Goal: Information Seeking & Learning: Learn about a topic

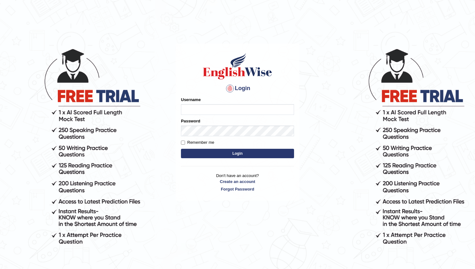
type input "MariaW"
click at [233, 156] on button "Login" at bounding box center [237, 153] width 113 height 9
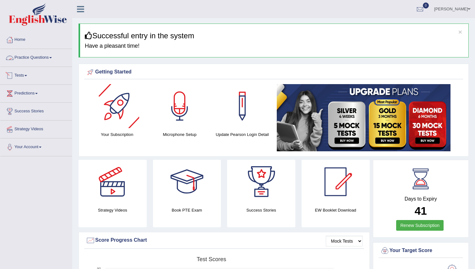
click at [52, 57] on span at bounding box center [50, 57] width 3 height 1
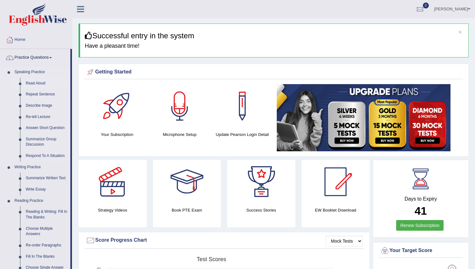
click at [38, 83] on link "Read Aloud" at bounding box center [46, 83] width 47 height 11
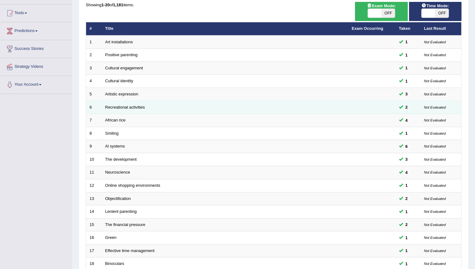
scroll to position [147, 0]
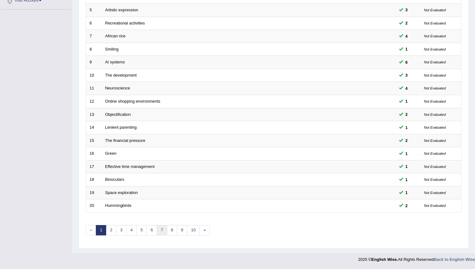
click at [164, 230] on link "7" at bounding box center [162, 230] width 10 height 10
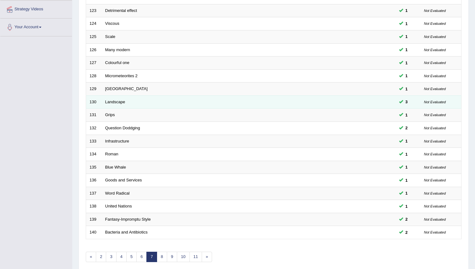
scroll to position [147, 0]
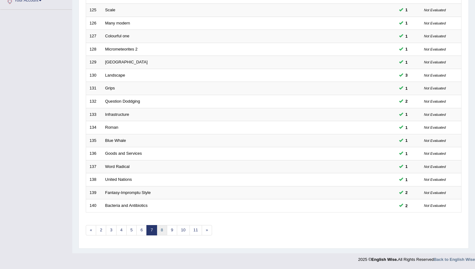
click at [161, 230] on link "8" at bounding box center [162, 230] width 10 height 10
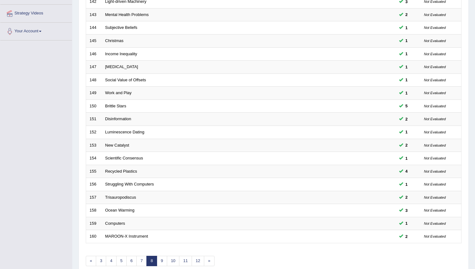
scroll to position [147, 0]
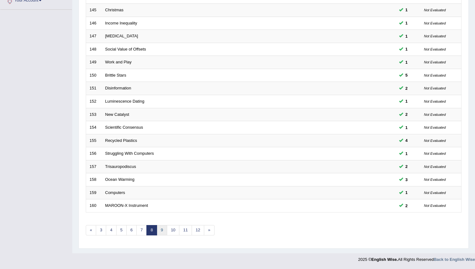
click at [162, 231] on link "9" at bounding box center [162, 230] width 10 height 10
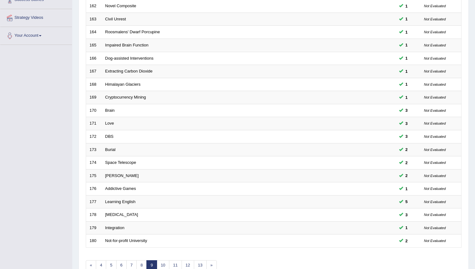
scroll to position [147, 0]
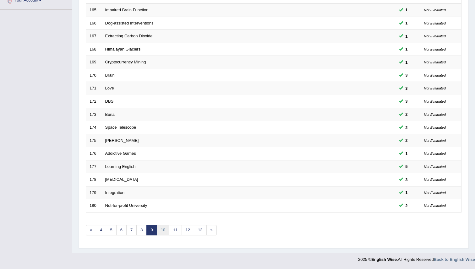
click at [165, 232] on link "10" at bounding box center [163, 230] width 13 height 10
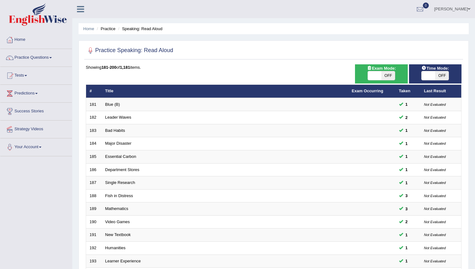
scroll to position [147, 0]
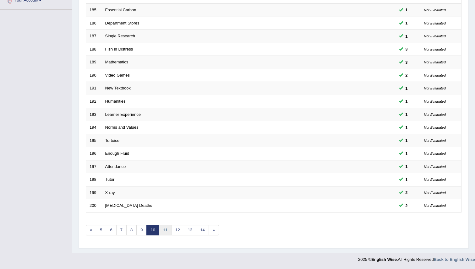
click at [166, 231] on link "11" at bounding box center [165, 230] width 13 height 10
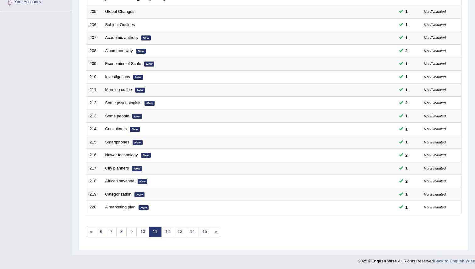
scroll to position [147, 0]
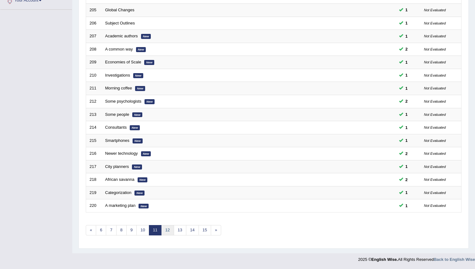
click at [168, 231] on link "12" at bounding box center [167, 230] width 13 height 10
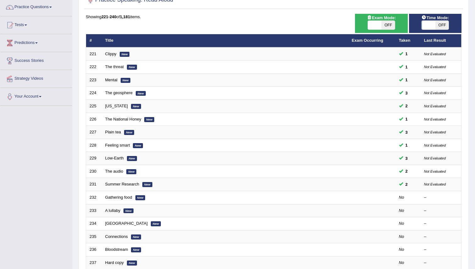
scroll to position [67, 0]
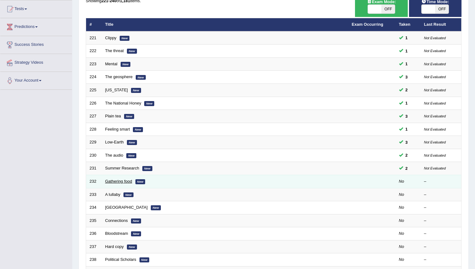
click at [126, 183] on link "Gathering food" at bounding box center [118, 181] width 27 height 5
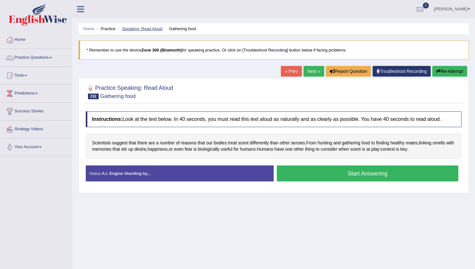
click at [150, 26] on link "Speaking: Read Aloud" at bounding box center [142, 28] width 41 height 5
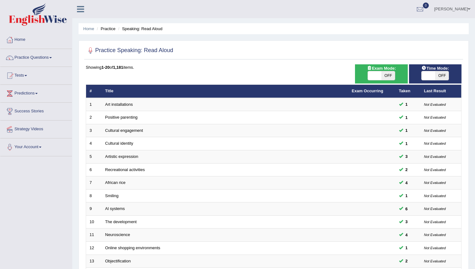
click at [442, 76] on span "OFF" at bounding box center [442, 75] width 14 height 9
checkbox input "true"
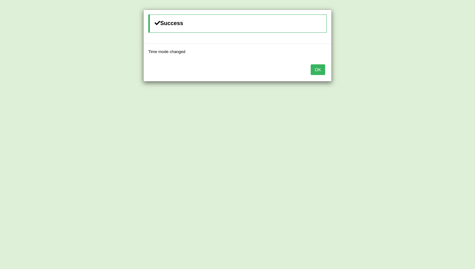
click at [319, 68] on button "OK" at bounding box center [318, 69] width 14 height 11
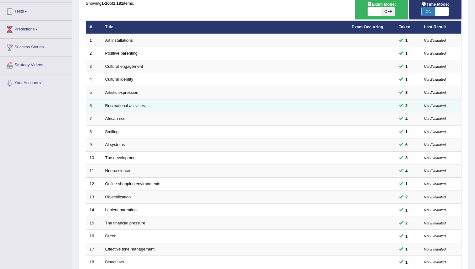
scroll to position [147, 0]
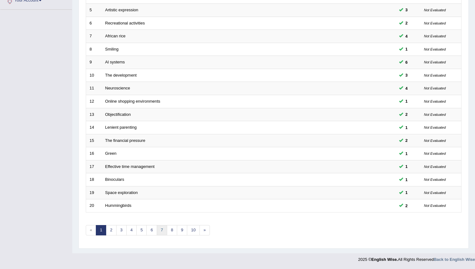
click at [161, 233] on link "7" at bounding box center [162, 230] width 10 height 10
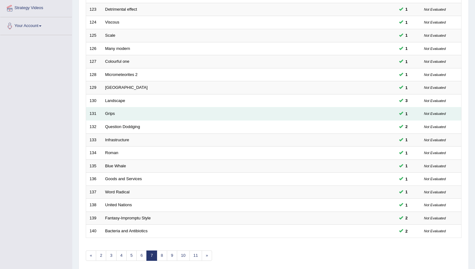
scroll to position [147, 0]
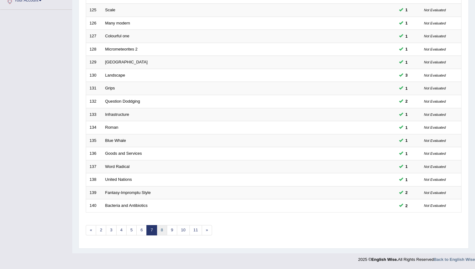
click at [163, 230] on link "8" at bounding box center [162, 230] width 10 height 10
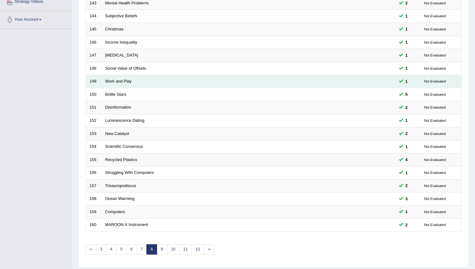
scroll to position [147, 0]
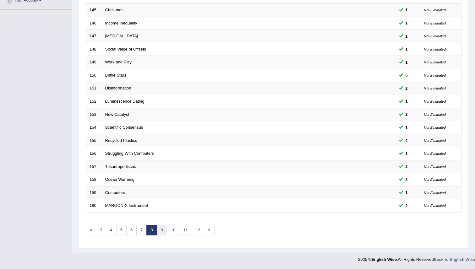
click at [161, 233] on link "9" at bounding box center [162, 230] width 10 height 10
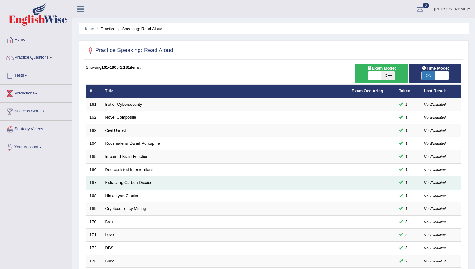
scroll to position [147, 0]
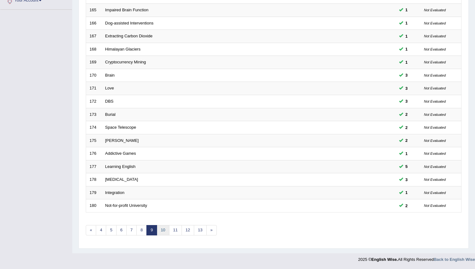
click at [164, 229] on link "10" at bounding box center [163, 230] width 13 height 10
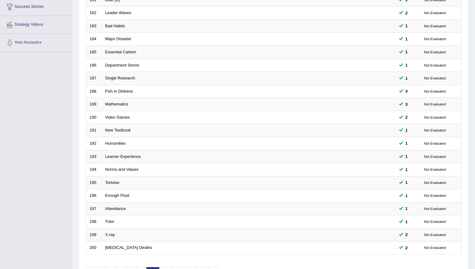
scroll to position [147, 0]
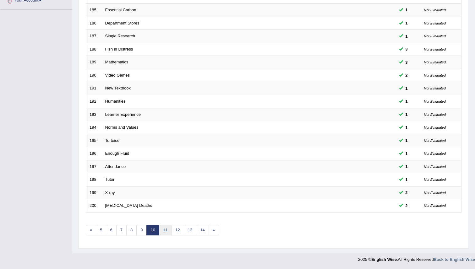
click at [165, 232] on link "11" at bounding box center [165, 230] width 13 height 10
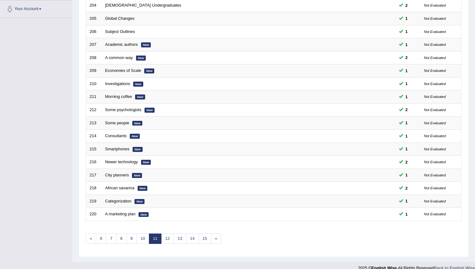
scroll to position [147, 0]
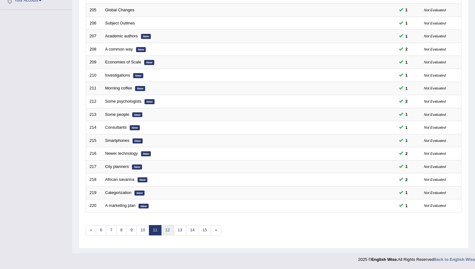
click at [167, 231] on link "12" at bounding box center [167, 230] width 13 height 10
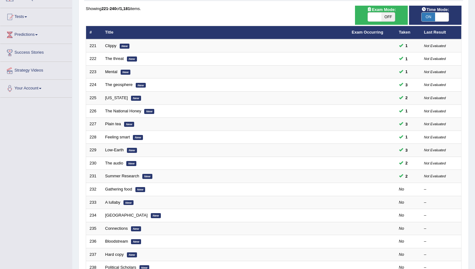
scroll to position [67, 0]
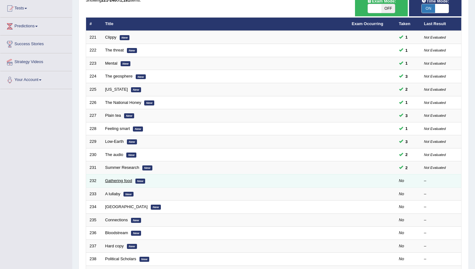
click at [118, 181] on link "Gathering food" at bounding box center [118, 180] width 27 height 5
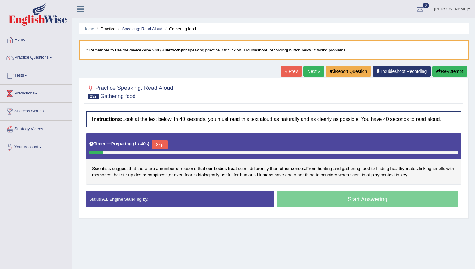
click at [161, 145] on button "Skip" at bounding box center [160, 144] width 16 height 9
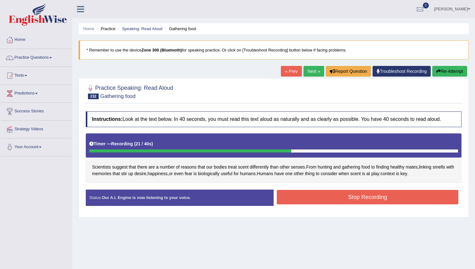
click at [304, 202] on button "Stop Recording" at bounding box center [368, 197] width 182 height 14
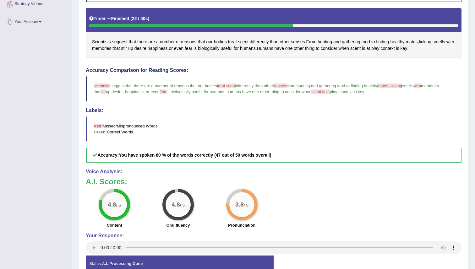
scroll to position [126, 0]
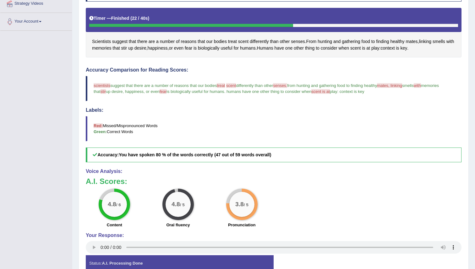
click at [313, 200] on div "4.8 / 6 Content 4.8 / 5 Oral fluency 3.8 / 5 Pronunciation" at bounding box center [274, 209] width 382 height 41
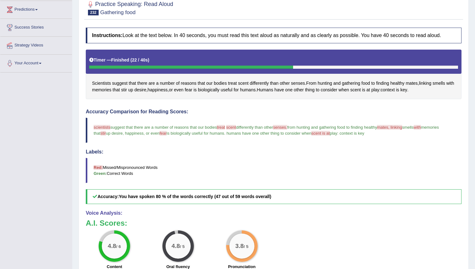
scroll to position [60, 0]
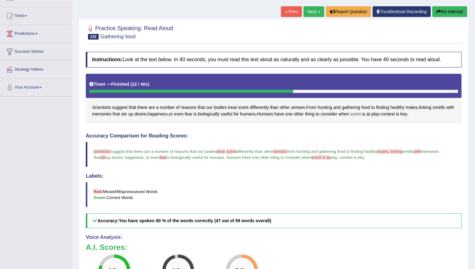
click at [361, 115] on span "scent" at bounding box center [355, 114] width 10 height 7
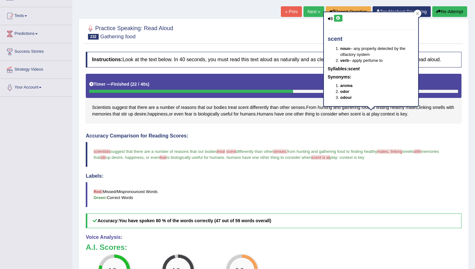
click at [339, 17] on icon at bounding box center [338, 18] width 5 height 4
click at [417, 13] on icon at bounding box center [417, 13] width 3 height 3
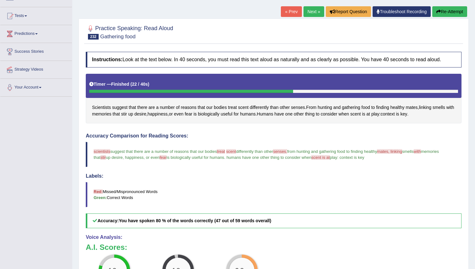
click at [445, 13] on button "Re-Attempt" at bounding box center [449, 11] width 35 height 11
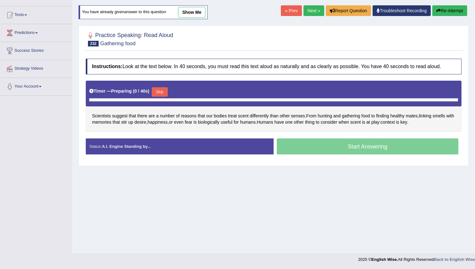
scroll to position [60, 0]
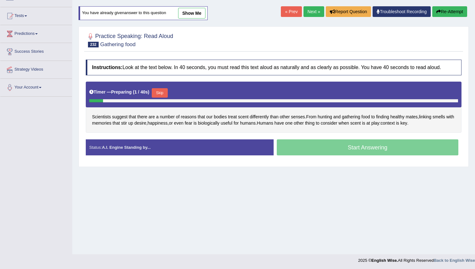
click at [164, 94] on button "Skip" at bounding box center [160, 92] width 16 height 9
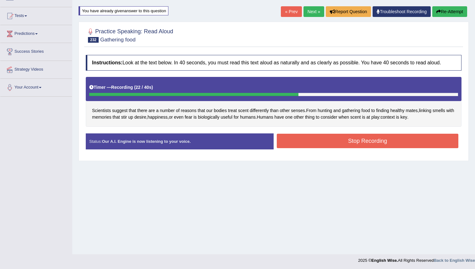
click at [318, 140] on button "Stop Recording" at bounding box center [368, 141] width 182 height 14
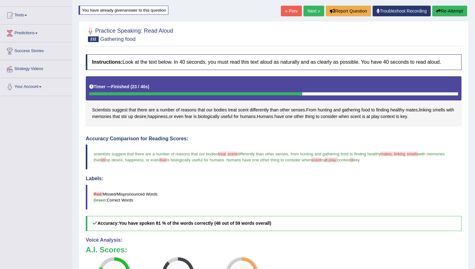
scroll to position [56, 0]
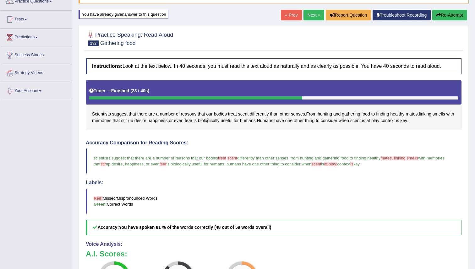
click at [312, 14] on link "Next »" at bounding box center [314, 15] width 21 height 11
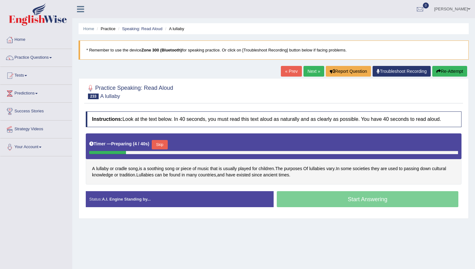
click at [162, 143] on button "Skip" at bounding box center [160, 144] width 16 height 9
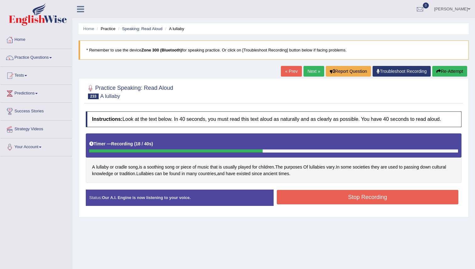
click at [337, 200] on button "Stop Recording" at bounding box center [368, 197] width 182 height 14
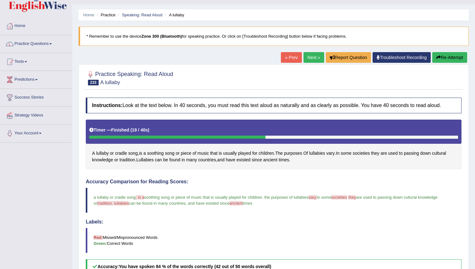
scroll to position [7, 0]
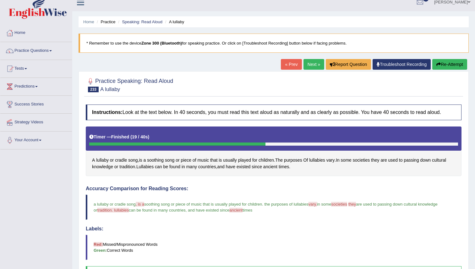
click at [309, 63] on link "Next »" at bounding box center [314, 64] width 21 height 11
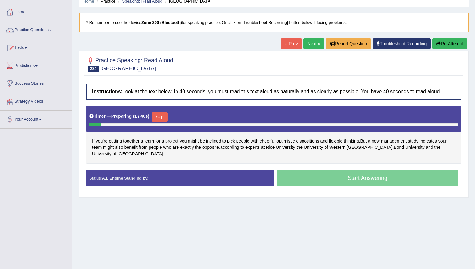
scroll to position [30, 0]
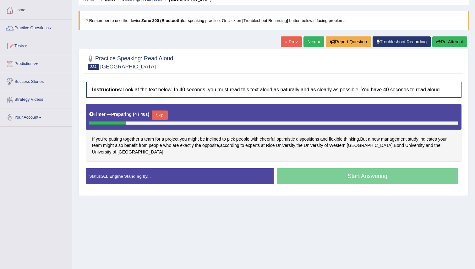
click at [162, 115] on button "Skip" at bounding box center [160, 115] width 16 height 9
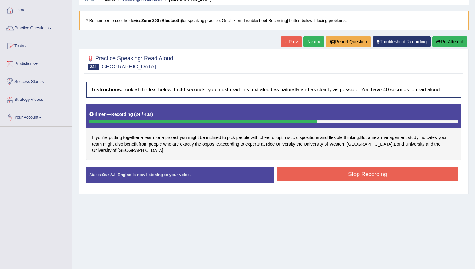
click at [302, 173] on button "Stop Recording" at bounding box center [368, 174] width 182 height 14
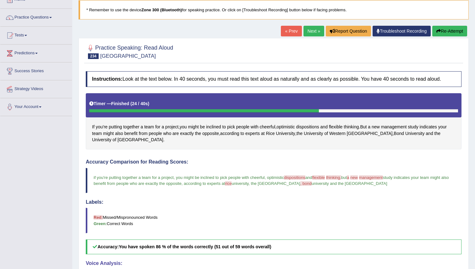
scroll to position [13, 0]
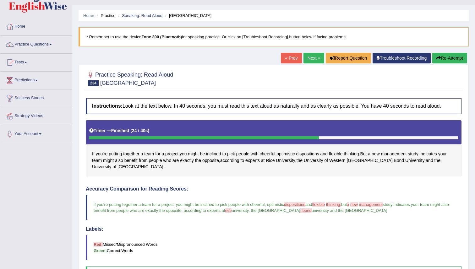
click at [306, 58] on link "Next »" at bounding box center [314, 58] width 21 height 11
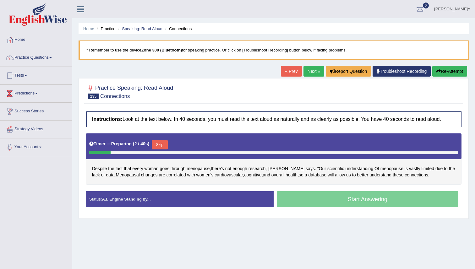
click at [162, 145] on button "Skip" at bounding box center [160, 144] width 16 height 9
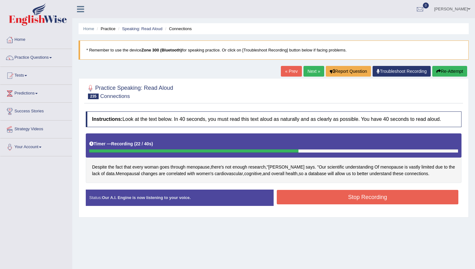
click at [288, 195] on button "Stop Recording" at bounding box center [368, 197] width 182 height 14
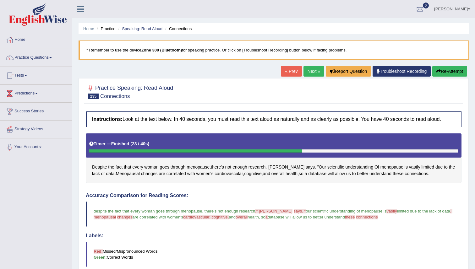
click at [313, 71] on link "Next »" at bounding box center [314, 71] width 21 height 11
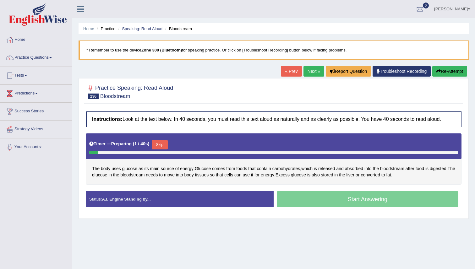
click at [162, 145] on button "Skip" at bounding box center [160, 144] width 16 height 9
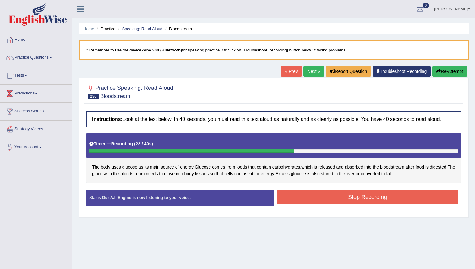
click at [290, 205] on div "Stop Recording" at bounding box center [368, 198] width 188 height 16
click at [287, 191] on button "Stop Recording" at bounding box center [368, 197] width 182 height 14
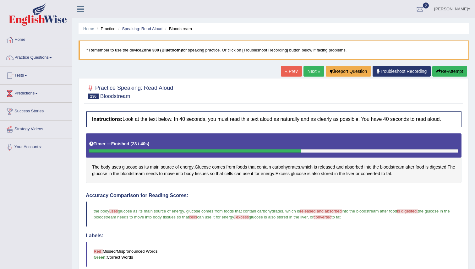
click at [312, 72] on link "Next »" at bounding box center [314, 71] width 21 height 11
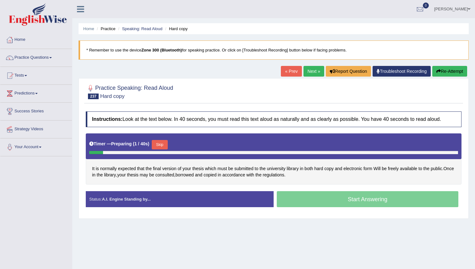
click at [162, 144] on button "Skip" at bounding box center [160, 144] width 16 height 9
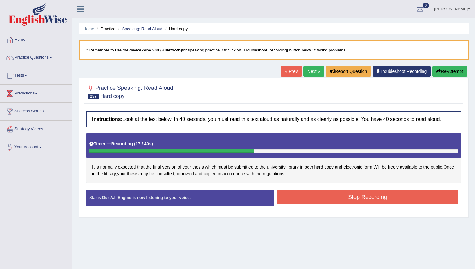
click at [289, 201] on button "Stop Recording" at bounding box center [368, 197] width 182 height 14
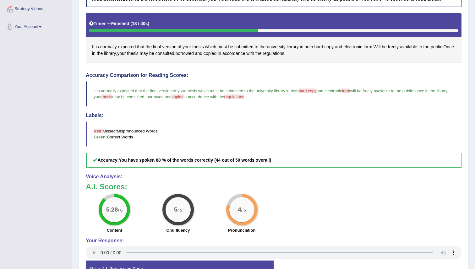
scroll to position [121, 0]
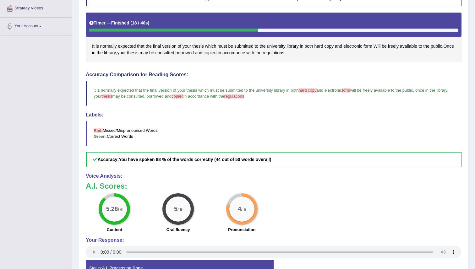
click at [216, 53] on span "copied" at bounding box center [210, 53] width 13 height 7
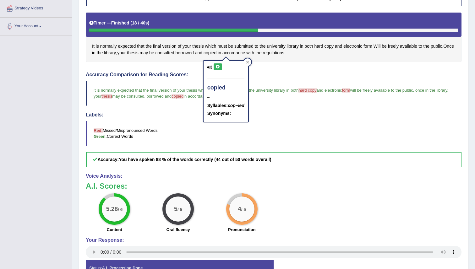
click at [217, 66] on icon at bounding box center [218, 67] width 5 height 4
click at [249, 63] on icon at bounding box center [247, 62] width 3 height 3
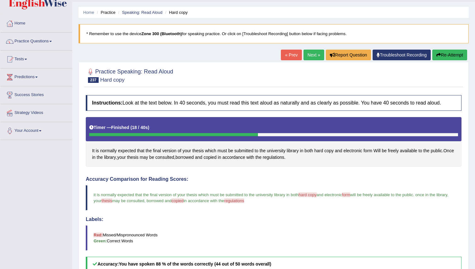
scroll to position [0, 0]
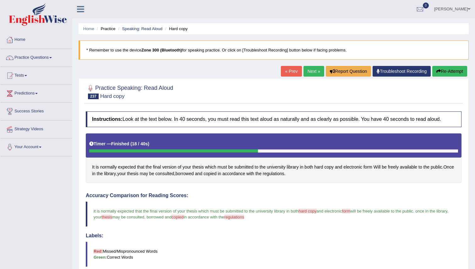
click at [306, 72] on link "Next »" at bounding box center [314, 71] width 21 height 11
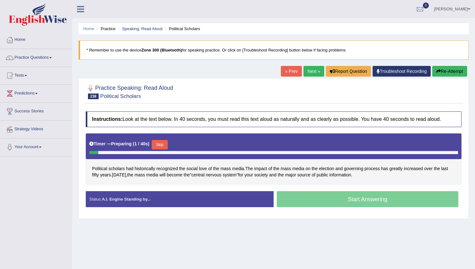
click at [166, 143] on button "Skip" at bounding box center [160, 144] width 16 height 9
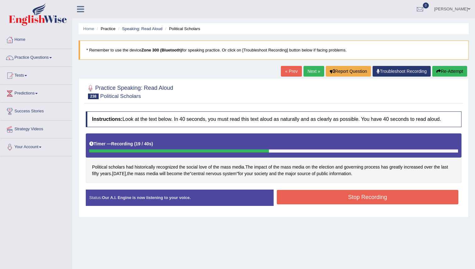
click at [297, 197] on button "Stop Recording" at bounding box center [368, 197] width 182 height 14
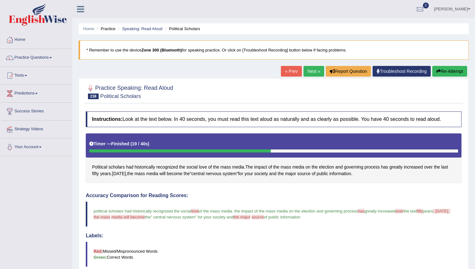
click at [310, 71] on link "Next »" at bounding box center [314, 71] width 21 height 11
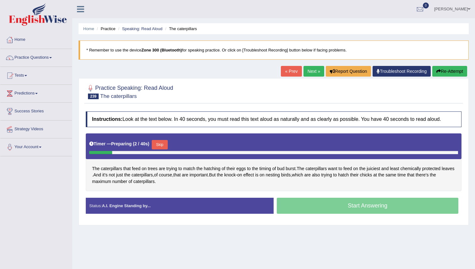
click at [162, 145] on button "Skip" at bounding box center [160, 144] width 16 height 9
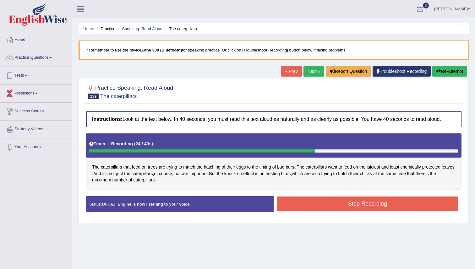
click at [305, 206] on button "Stop Recording" at bounding box center [368, 204] width 182 height 14
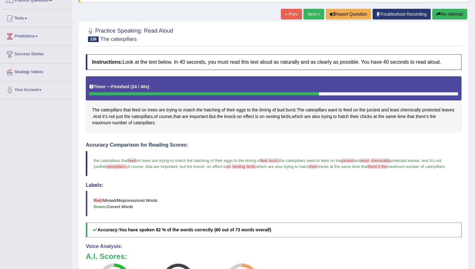
scroll to position [20, 0]
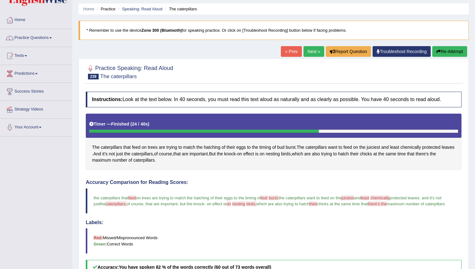
click at [306, 49] on link "Next »" at bounding box center [314, 51] width 21 height 11
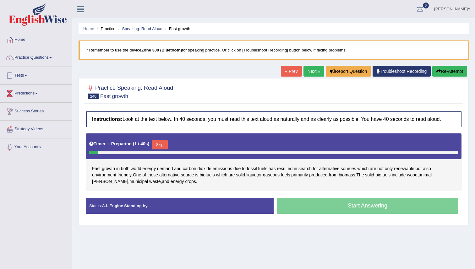
click at [166, 143] on button "Skip" at bounding box center [160, 144] width 16 height 9
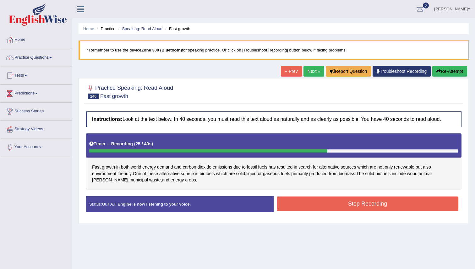
click at [318, 205] on button "Stop Recording" at bounding box center [368, 204] width 182 height 14
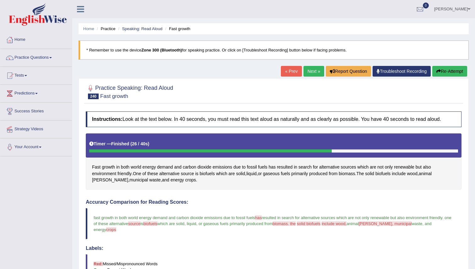
click at [309, 71] on link "Next »" at bounding box center [314, 71] width 21 height 11
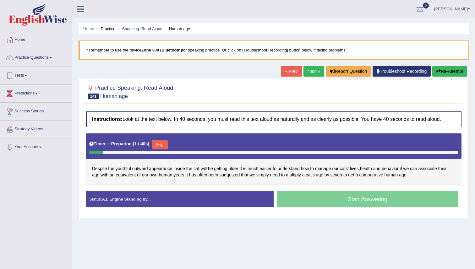
click at [161, 148] on button "Skip" at bounding box center [160, 144] width 16 height 9
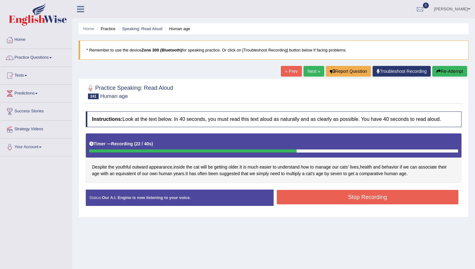
click at [312, 201] on button "Stop Recording" at bounding box center [368, 197] width 182 height 14
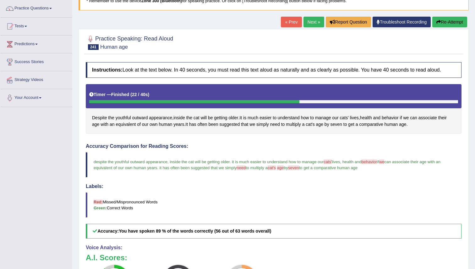
scroll to position [39, 0]
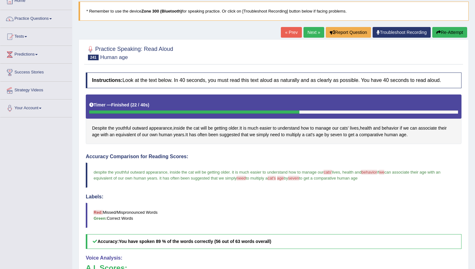
click at [307, 32] on link "Next »" at bounding box center [314, 32] width 21 height 11
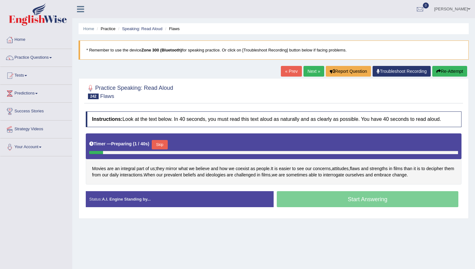
click at [161, 145] on button "Skip" at bounding box center [160, 144] width 16 height 9
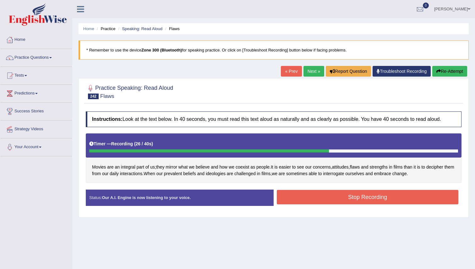
click at [302, 196] on button "Stop Recording" at bounding box center [368, 197] width 182 height 14
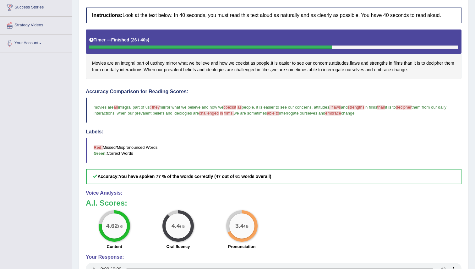
scroll to position [34, 0]
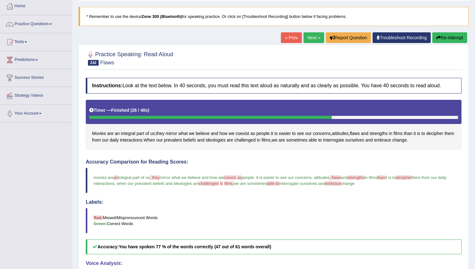
click at [308, 38] on link "Next »" at bounding box center [314, 37] width 21 height 11
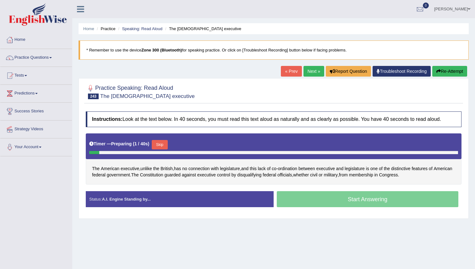
click at [165, 145] on button "Skip" at bounding box center [160, 144] width 16 height 9
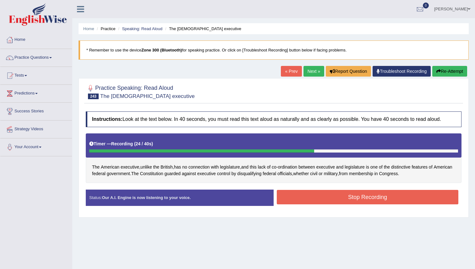
click at [300, 198] on button "Stop Recording" at bounding box center [368, 197] width 182 height 14
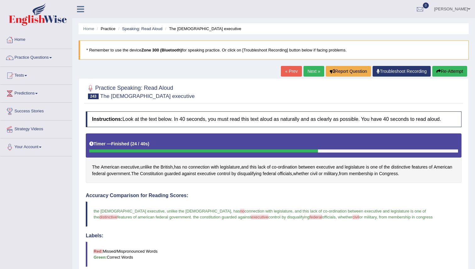
click at [308, 70] on link "Next »" at bounding box center [314, 71] width 21 height 11
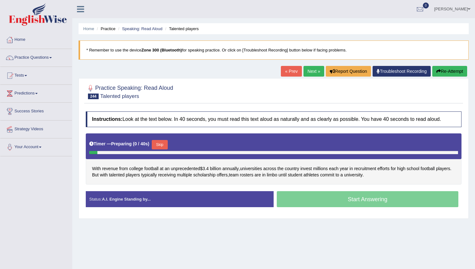
click at [165, 142] on button "Skip" at bounding box center [160, 144] width 16 height 9
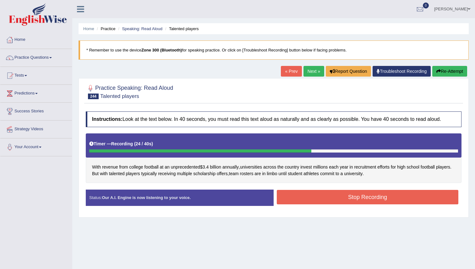
click at [317, 200] on button "Stop Recording" at bounding box center [368, 197] width 182 height 14
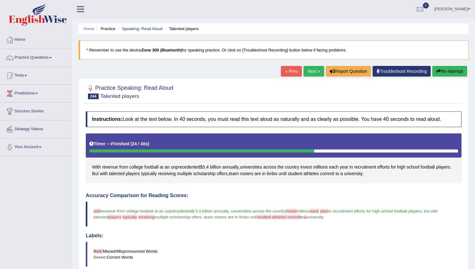
click at [309, 70] on link "Next »" at bounding box center [314, 71] width 21 height 11
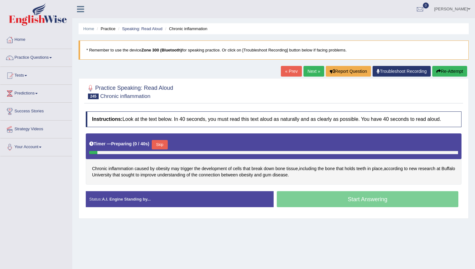
click at [165, 144] on button "Skip" at bounding box center [160, 144] width 16 height 9
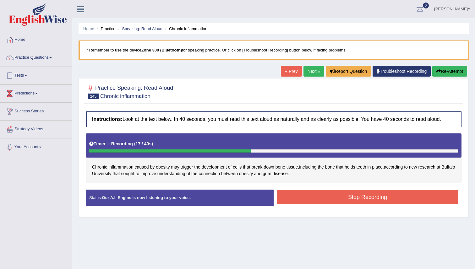
click at [306, 199] on button "Stop Recording" at bounding box center [368, 197] width 182 height 14
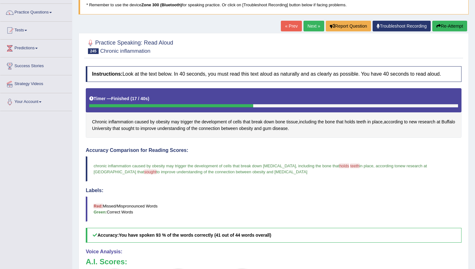
scroll to position [42, 0]
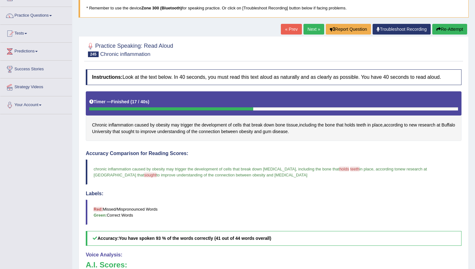
click at [308, 31] on link "Next »" at bounding box center [314, 29] width 21 height 11
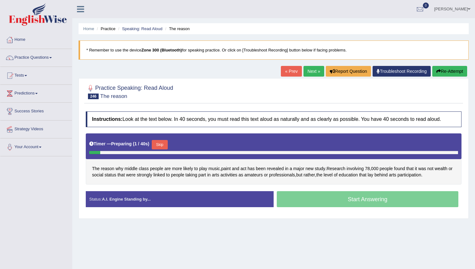
click at [164, 145] on button "Skip" at bounding box center [160, 144] width 16 height 9
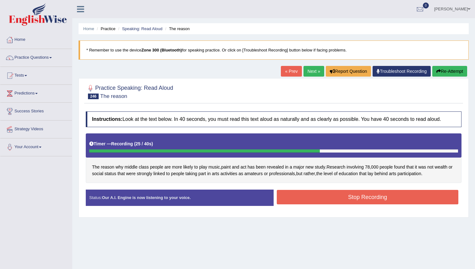
click at [315, 195] on button "Stop Recording" at bounding box center [368, 197] width 182 height 14
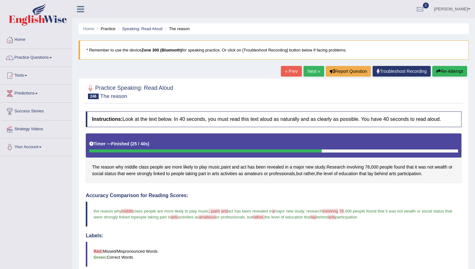
click at [313, 71] on link "Next »" at bounding box center [314, 71] width 21 height 11
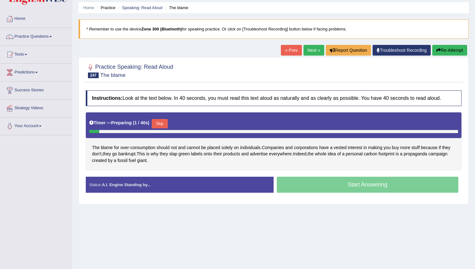
scroll to position [34, 0]
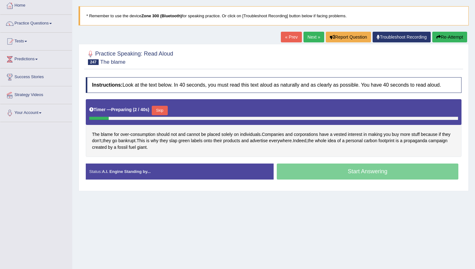
click at [162, 111] on button "Skip" at bounding box center [160, 110] width 16 height 9
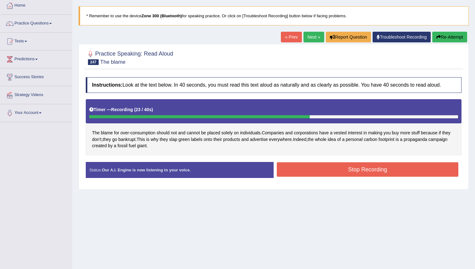
click at [314, 174] on button "Stop Recording" at bounding box center [368, 169] width 182 height 14
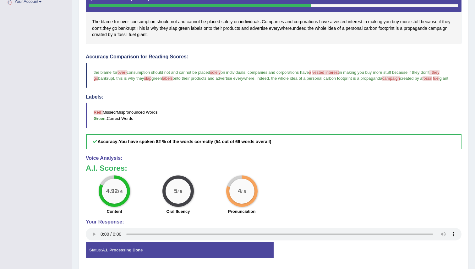
scroll to position [142, 0]
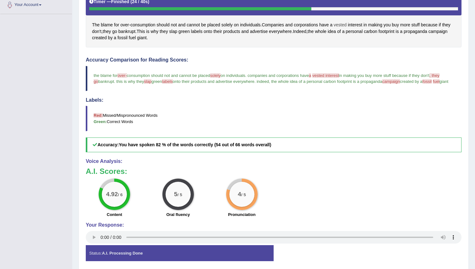
click at [343, 24] on span "vested" at bounding box center [340, 25] width 13 height 7
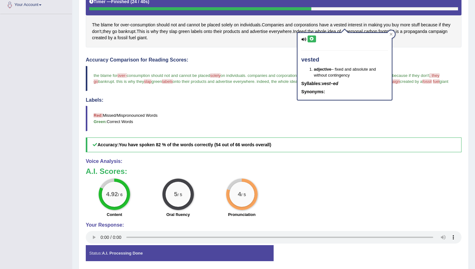
click at [313, 39] on icon at bounding box center [311, 39] width 5 height 4
click at [393, 34] on div at bounding box center [391, 34] width 8 height 8
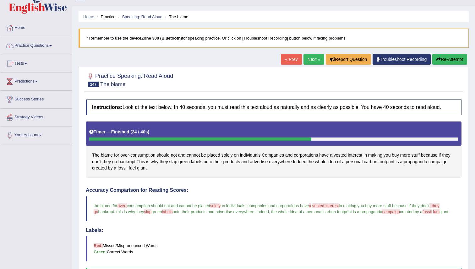
scroll to position [0, 0]
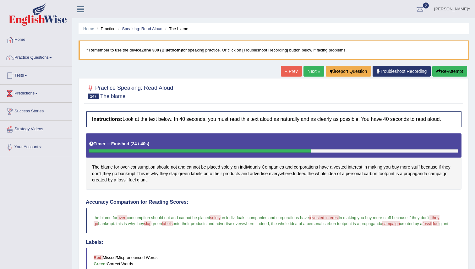
click at [309, 70] on link "Next »" at bounding box center [314, 71] width 21 height 11
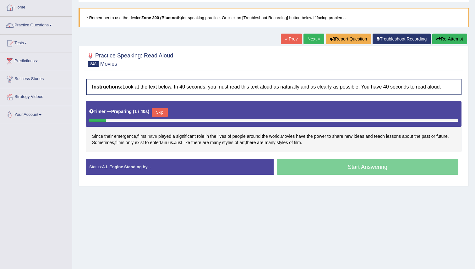
scroll to position [36, 0]
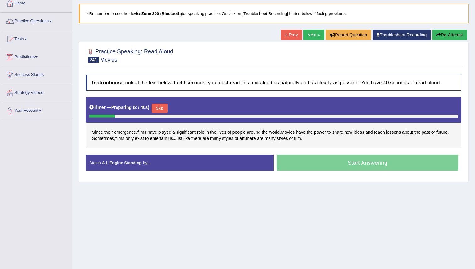
click at [159, 109] on button "Skip" at bounding box center [160, 108] width 16 height 9
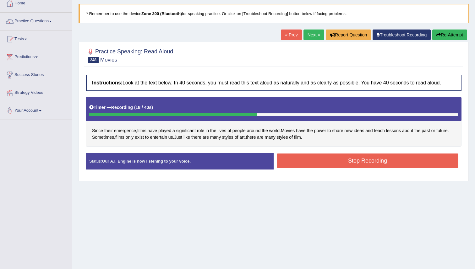
click at [335, 160] on button "Stop Recording" at bounding box center [368, 161] width 182 height 14
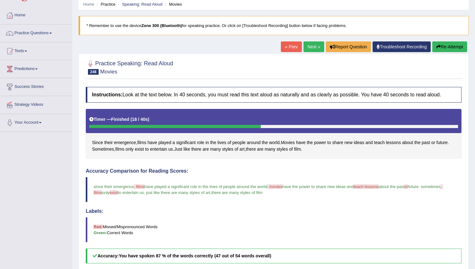
scroll to position [22, 0]
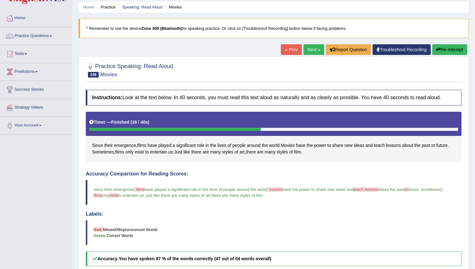
click at [308, 50] on link "Next »" at bounding box center [314, 49] width 21 height 11
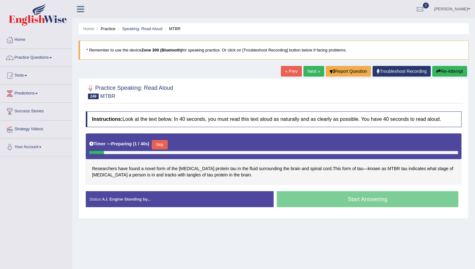
click at [160, 145] on button "Skip" at bounding box center [160, 144] width 16 height 9
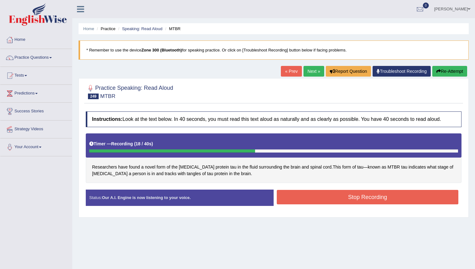
click at [323, 199] on button "Stop Recording" at bounding box center [368, 197] width 182 height 14
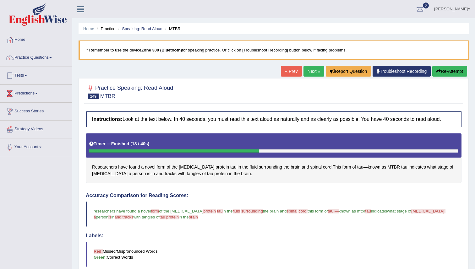
click at [443, 74] on button "Re-Attempt" at bounding box center [449, 71] width 35 height 11
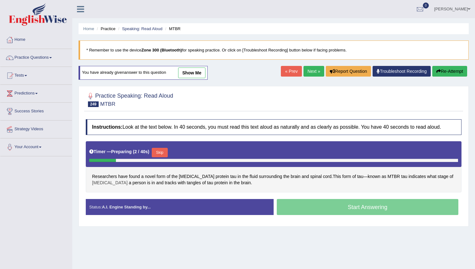
click at [106, 183] on span "Alzheimer's" at bounding box center [110, 183] width 36 height 7
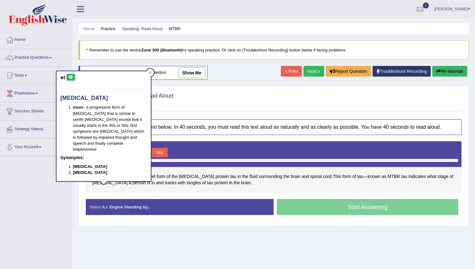
click at [72, 78] on icon at bounding box center [70, 77] width 5 height 4
click at [71, 77] on icon at bounding box center [70, 77] width 5 height 4
click at [72, 78] on icon at bounding box center [70, 77] width 5 height 4
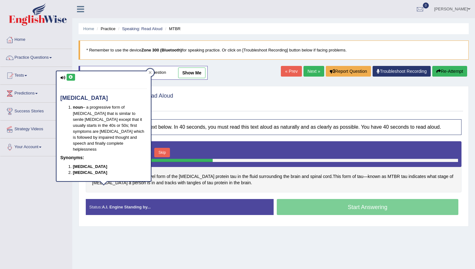
click at [72, 78] on icon at bounding box center [70, 77] width 5 height 4
click at [151, 72] on icon at bounding box center [150, 72] width 3 height 3
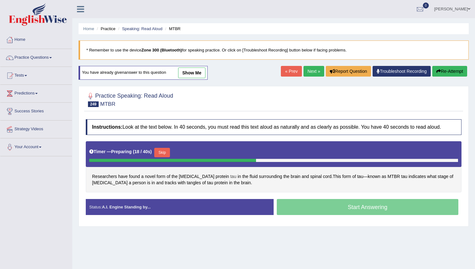
click at [230, 178] on span "tau" at bounding box center [233, 176] width 6 height 7
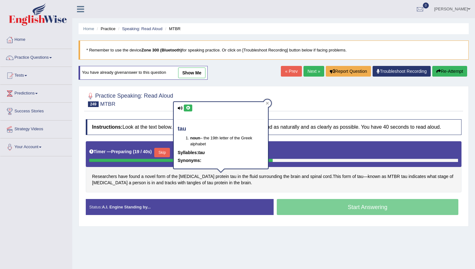
click at [189, 108] on icon at bounding box center [188, 108] width 5 height 4
click at [266, 104] on icon at bounding box center [267, 103] width 3 height 3
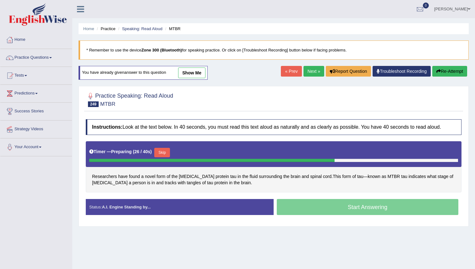
click at [167, 151] on button "Skip" at bounding box center [162, 152] width 16 height 9
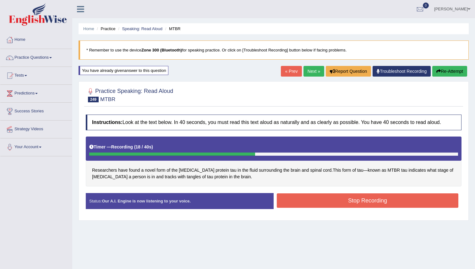
click at [333, 201] on button "Stop Recording" at bounding box center [368, 201] width 182 height 14
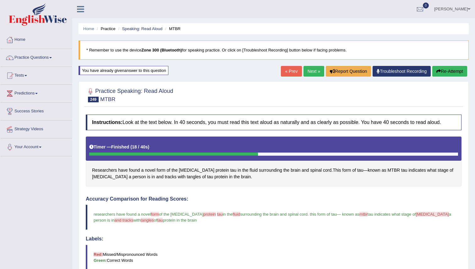
click at [310, 69] on link "Next »" at bounding box center [314, 71] width 21 height 11
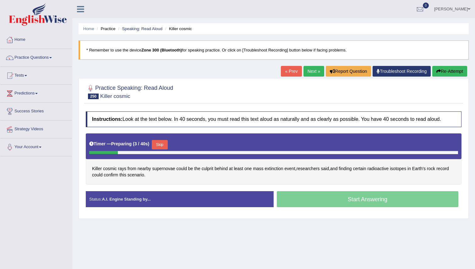
click at [161, 145] on button "Skip" at bounding box center [160, 144] width 16 height 9
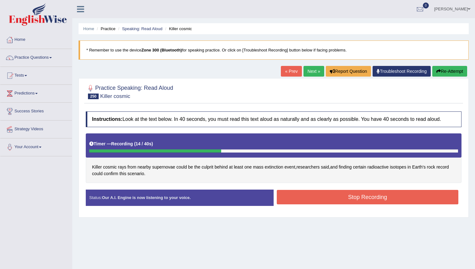
click at [318, 198] on button "Stop Recording" at bounding box center [368, 197] width 182 height 14
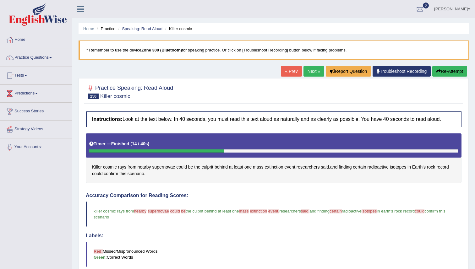
click at [441, 70] on button "Re-Attempt" at bounding box center [449, 71] width 35 height 11
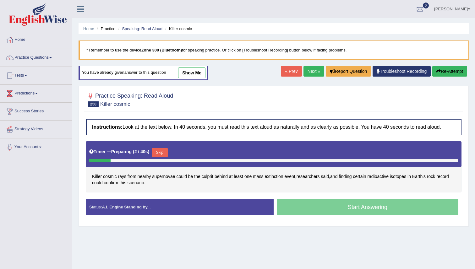
click at [163, 152] on button "Skip" at bounding box center [160, 152] width 16 height 9
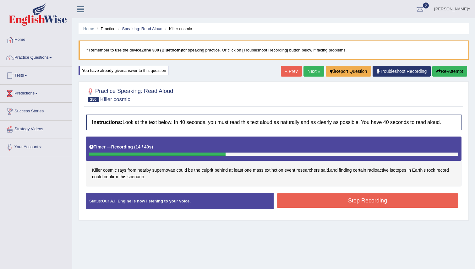
click at [325, 200] on button "Stop Recording" at bounding box center [368, 201] width 182 height 14
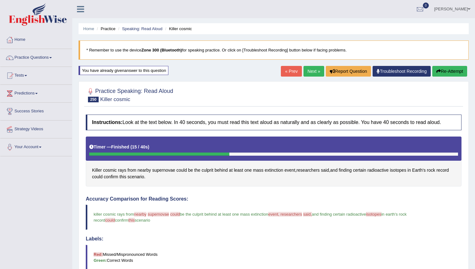
click at [309, 68] on link "Next »" at bounding box center [314, 71] width 21 height 11
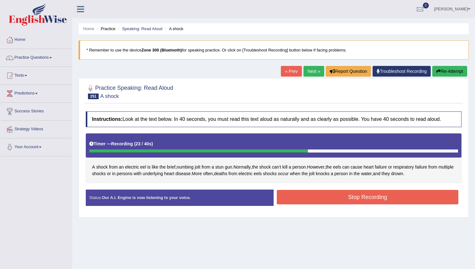
click at [348, 201] on button "Stop Recording" at bounding box center [368, 197] width 182 height 14
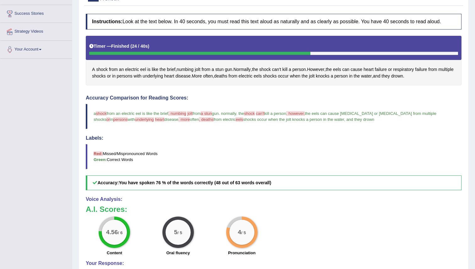
scroll to position [160, 0]
